Goal: Navigation & Orientation: Understand site structure

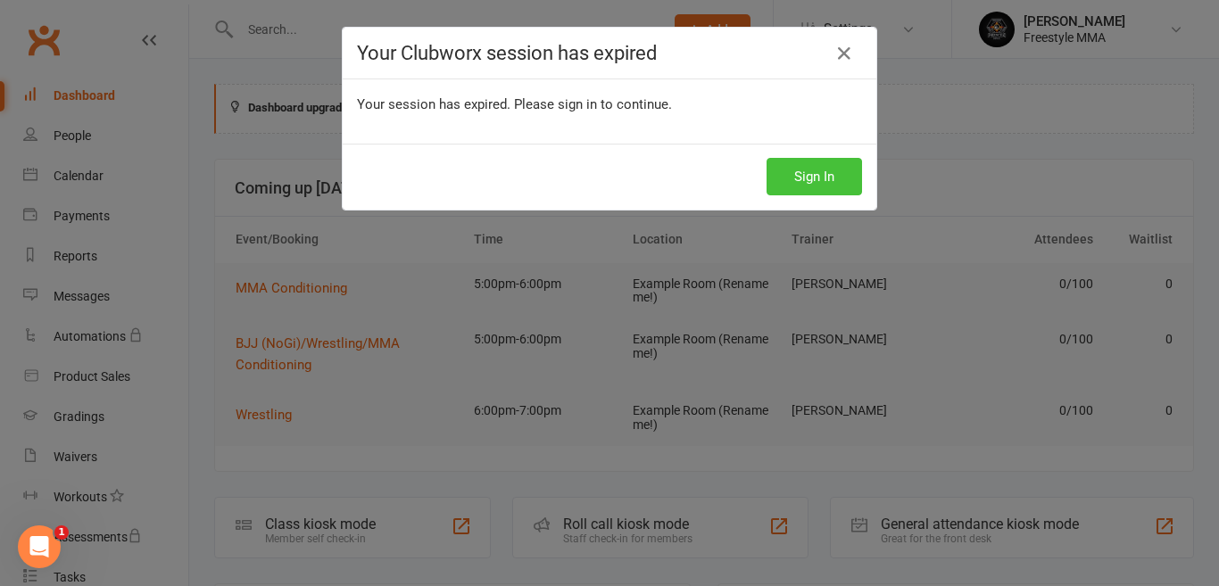
drag, startPoint x: 809, startPoint y: 167, endPoint x: 756, endPoint y: 156, distance: 54.6
click at [807, 167] on button "Sign In" at bounding box center [814, 176] width 95 height 37
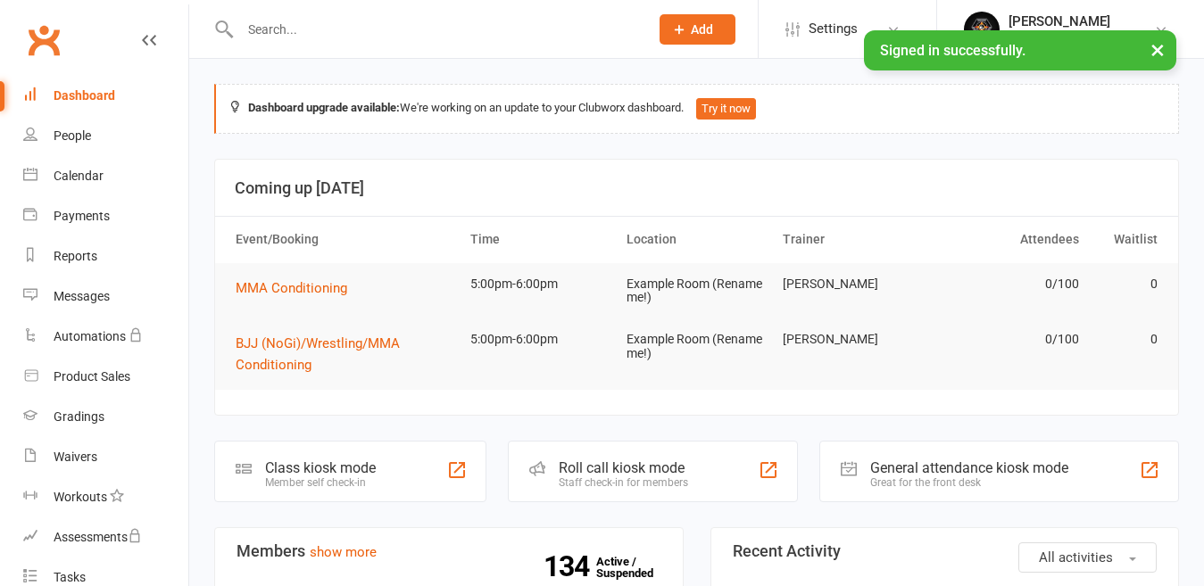
click at [1156, 49] on button "×" at bounding box center [1157, 49] width 32 height 38
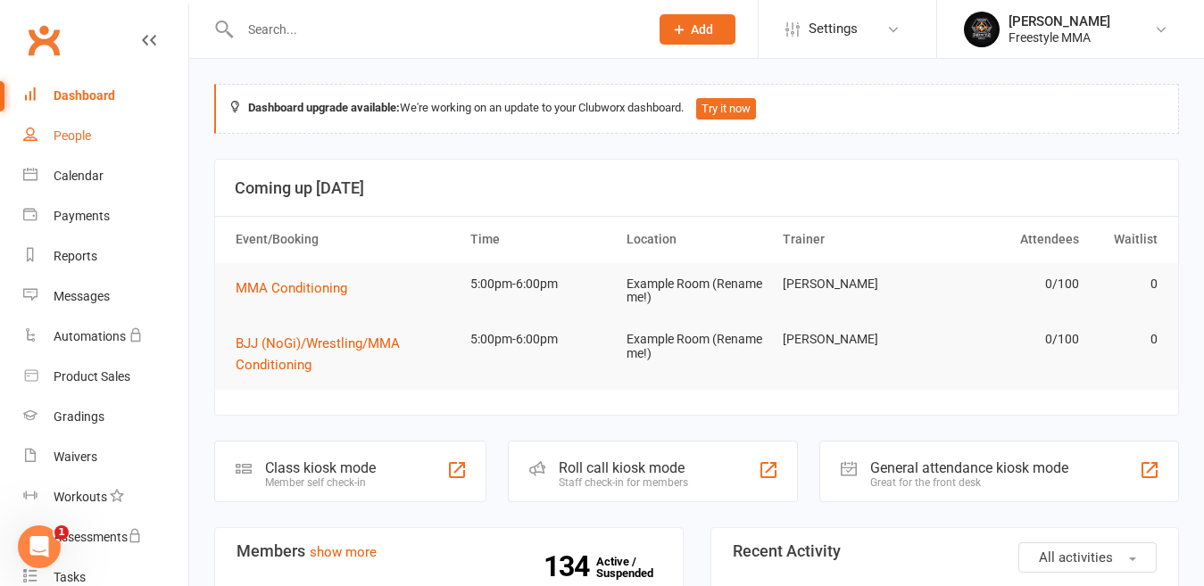
click at [57, 139] on div "People" at bounding box center [72, 136] width 37 height 14
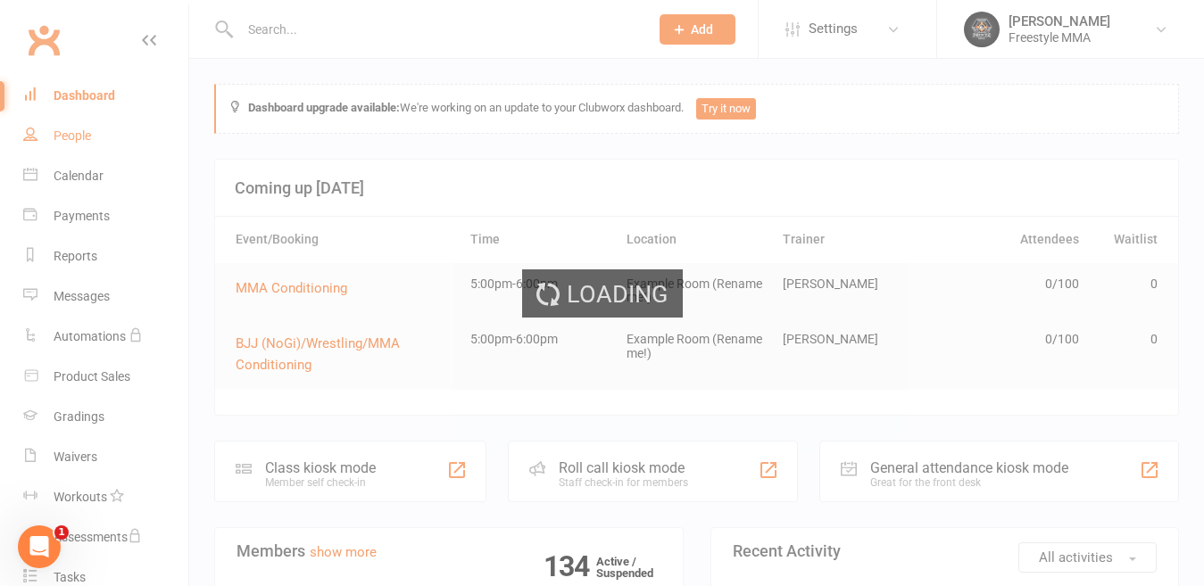
select select "50"
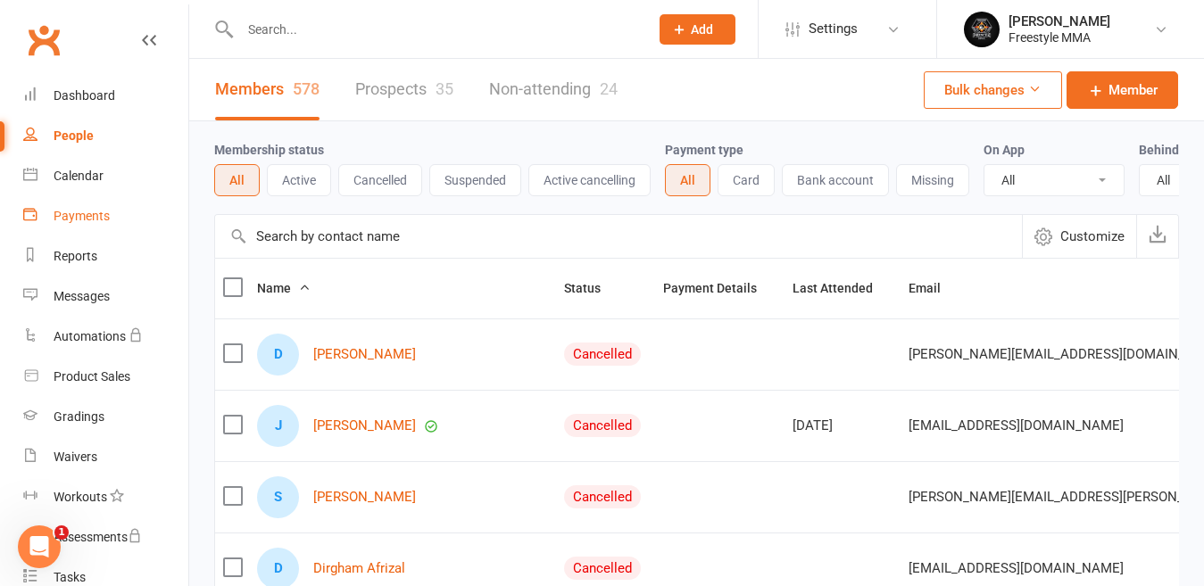
click at [57, 211] on div "Payments" at bounding box center [82, 216] width 56 height 14
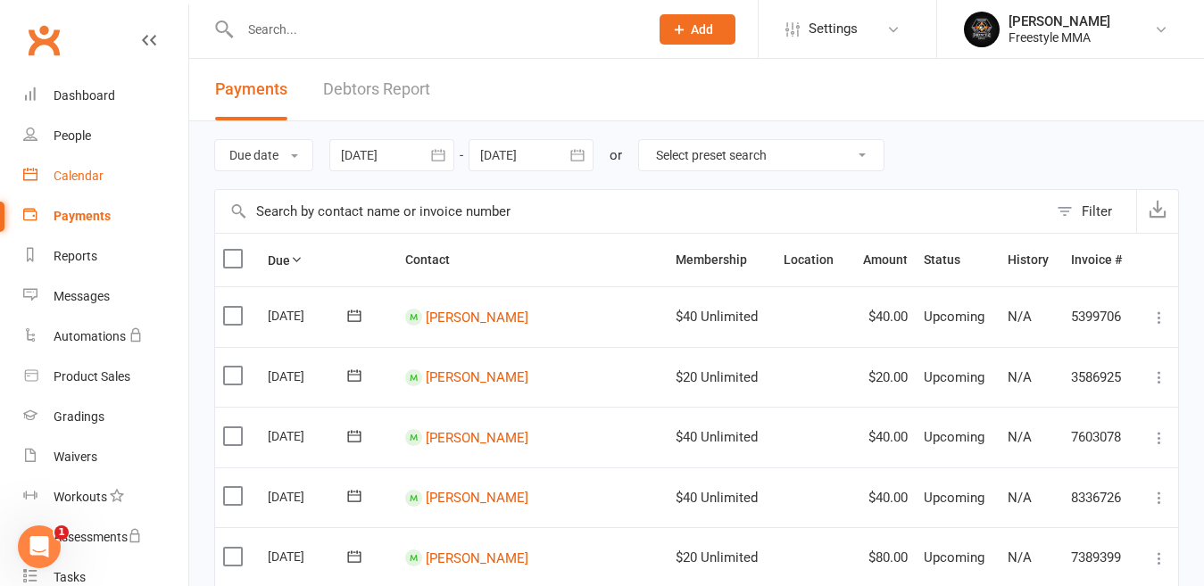
click at [68, 179] on div "Calendar" at bounding box center [79, 176] width 50 height 14
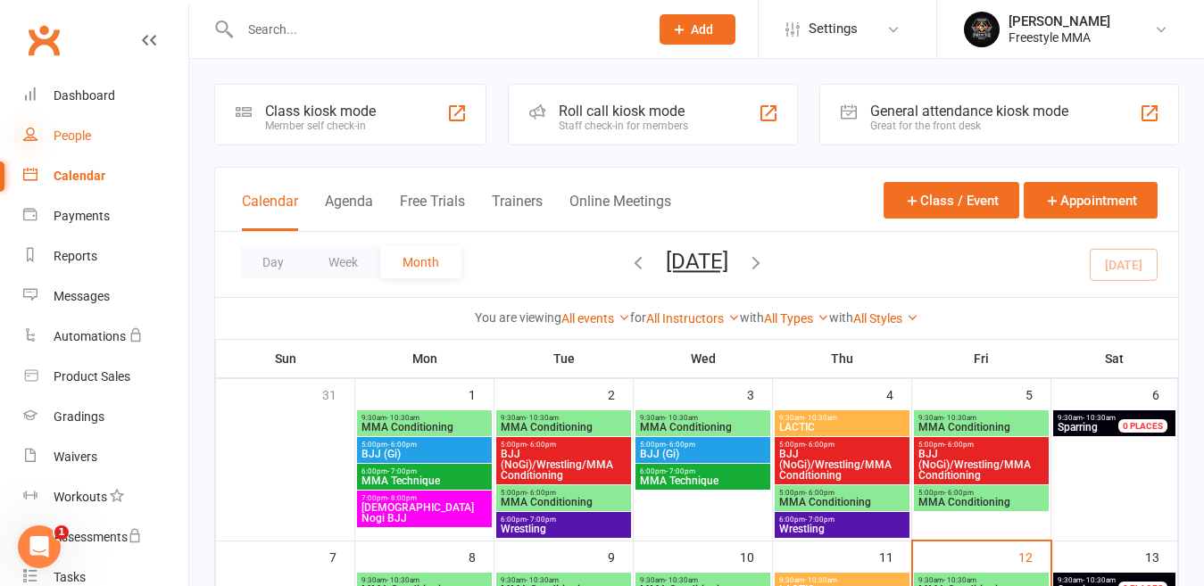
click at [37, 140] on icon at bounding box center [30, 134] width 14 height 14
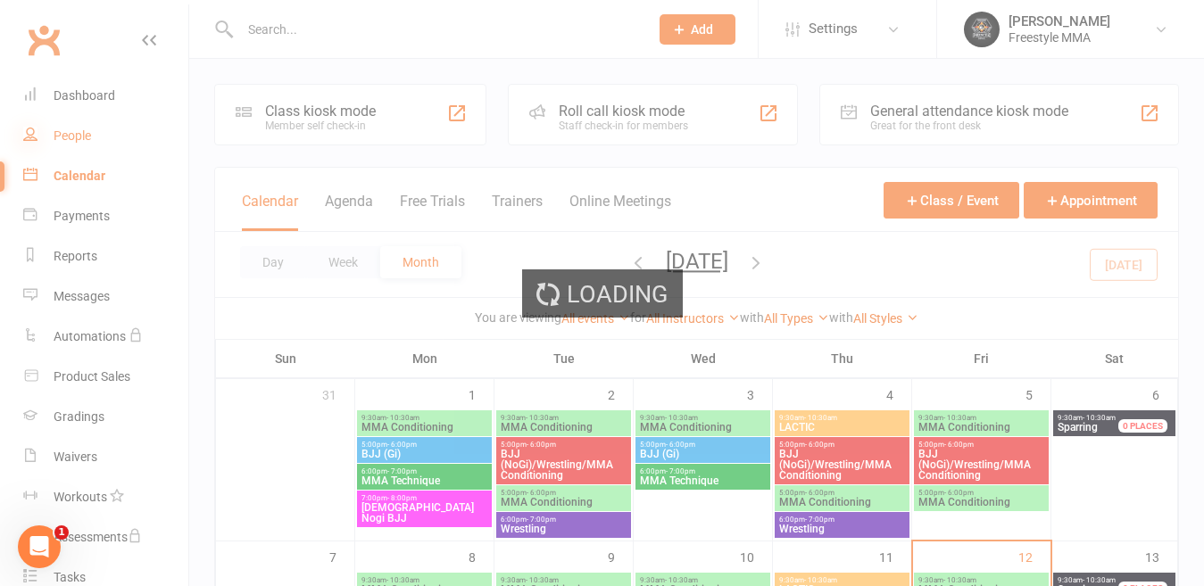
select select "50"
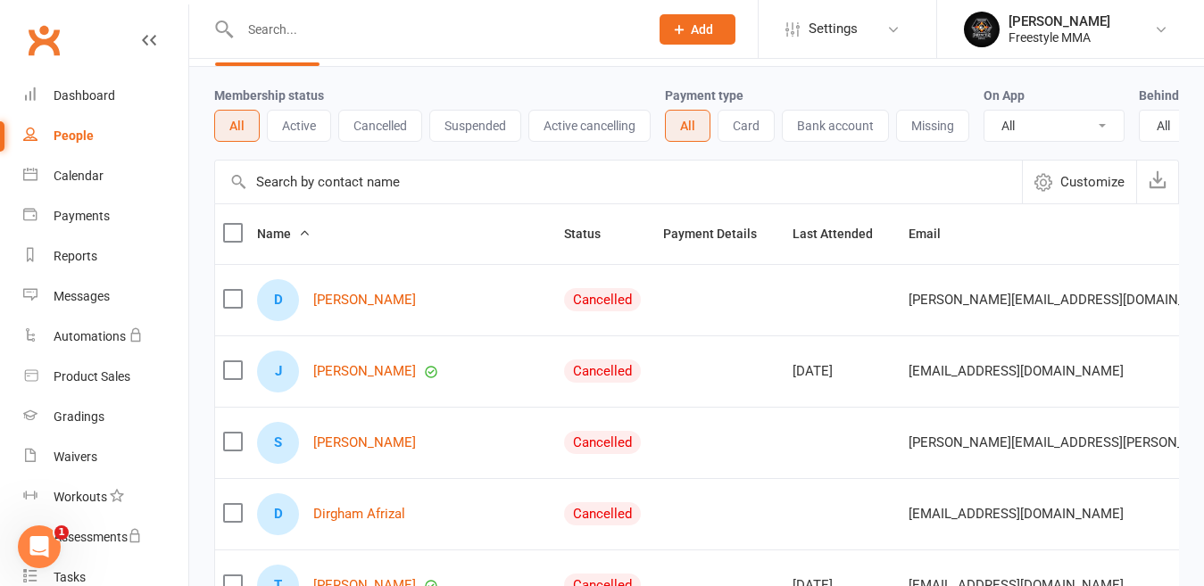
scroll to position [89, 0]
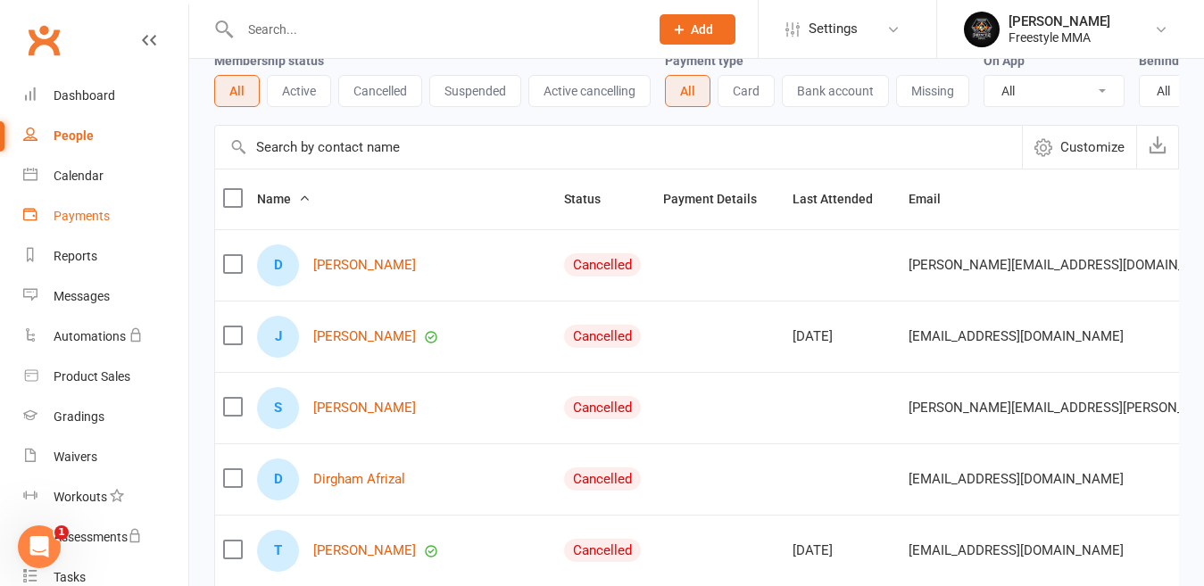
click at [80, 218] on div "Payments" at bounding box center [82, 216] width 56 height 14
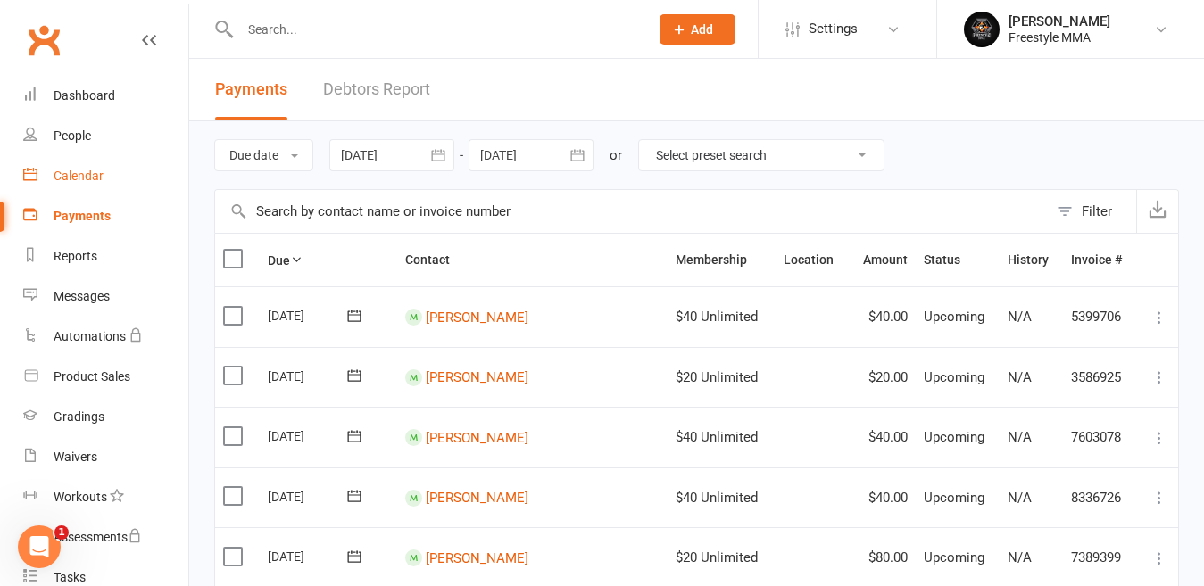
click at [80, 158] on link "Calendar" at bounding box center [105, 176] width 165 height 40
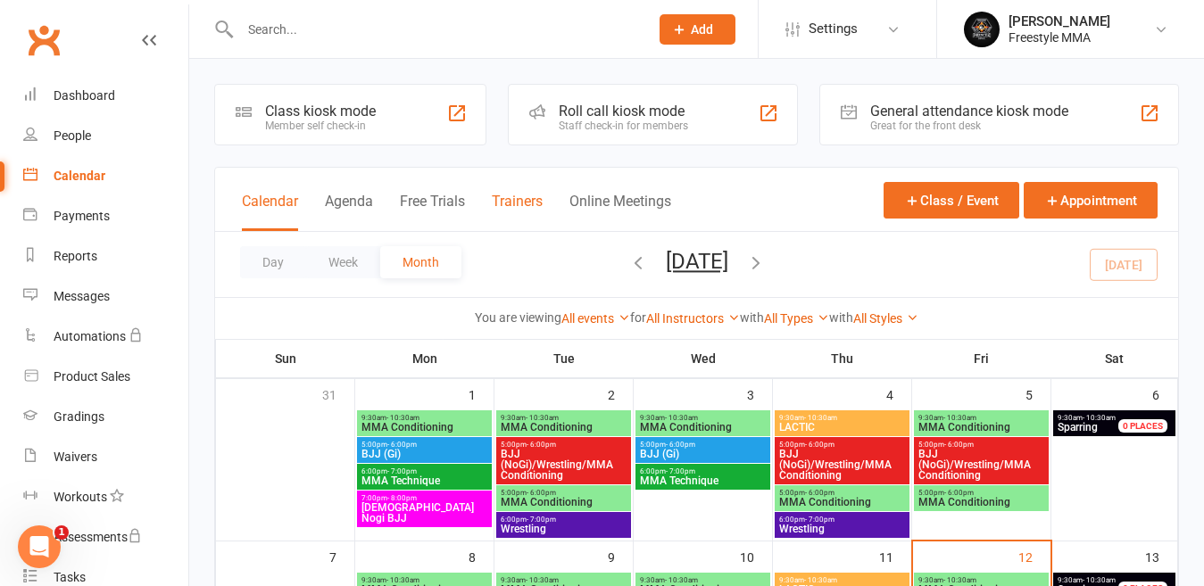
click at [524, 200] on button "Trainers" at bounding box center [517, 212] width 51 height 38
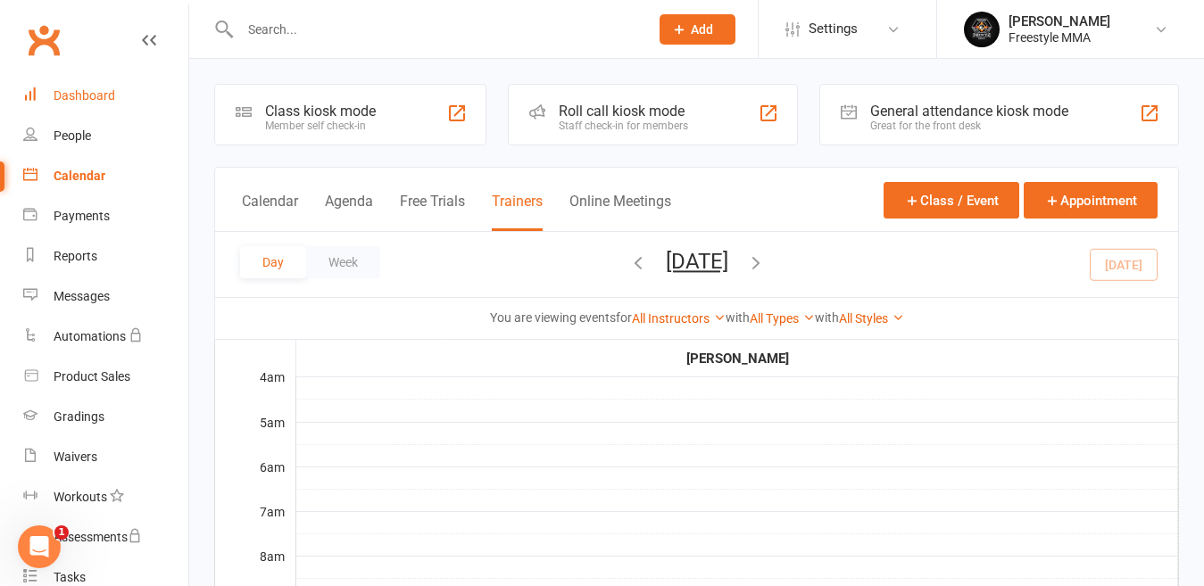
click at [91, 96] on div "Dashboard" at bounding box center [85, 95] width 62 height 14
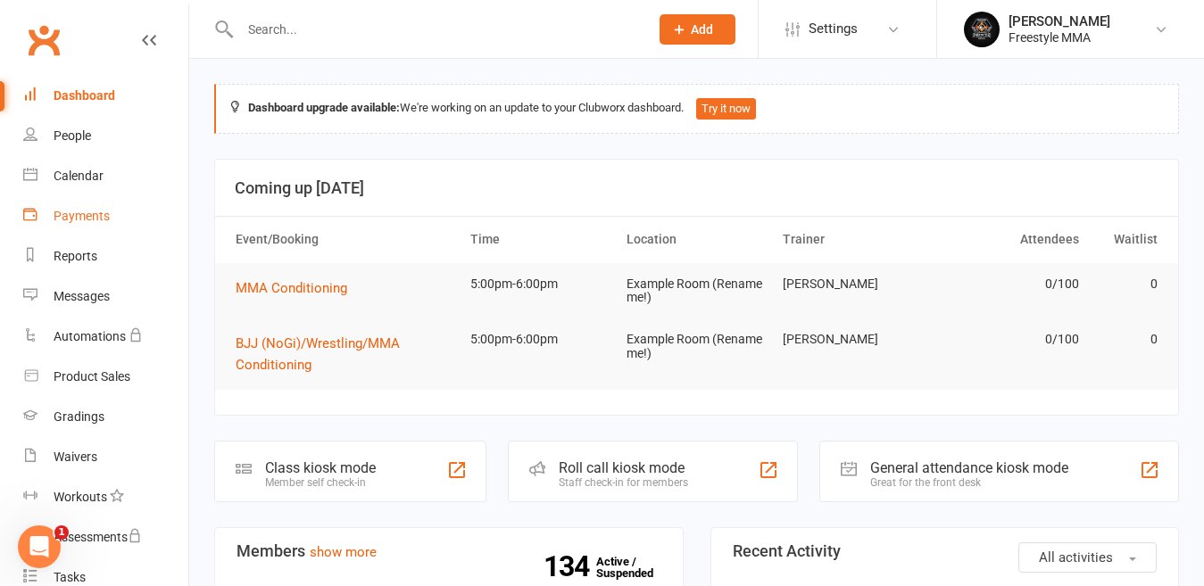
click at [90, 210] on div "Payments" at bounding box center [82, 216] width 56 height 14
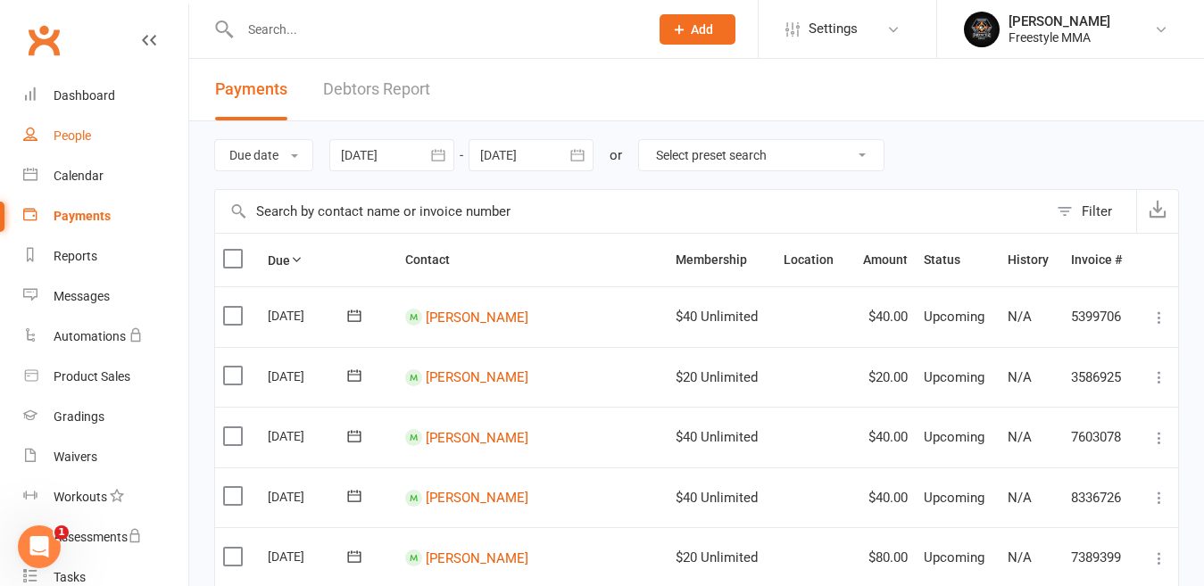
click at [71, 137] on div "People" at bounding box center [72, 136] width 37 height 14
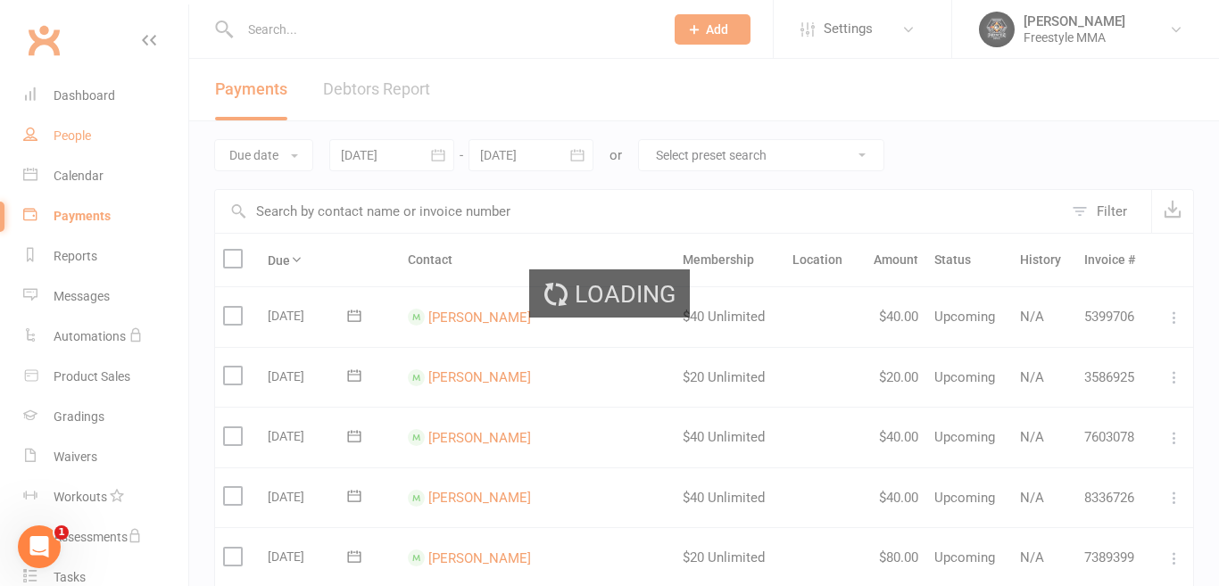
select select "50"
